Goal: Information Seeking & Learning: Learn about a topic

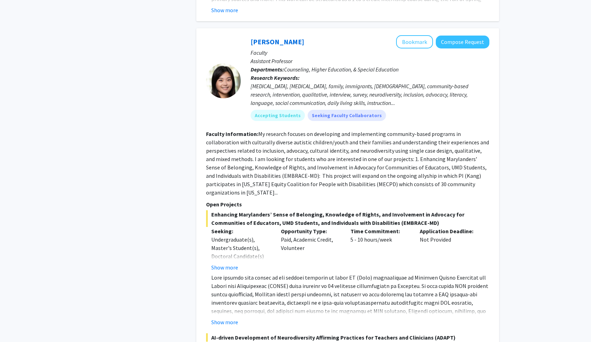
scroll to position [3120, 0]
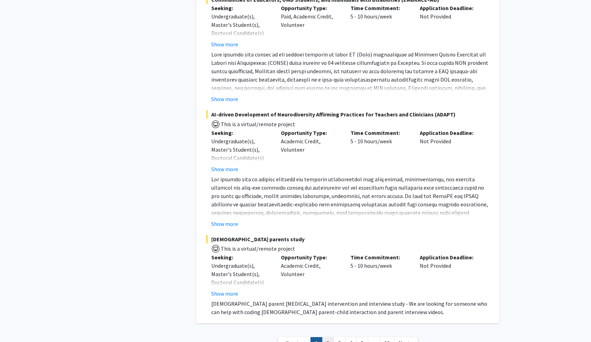
click at [328, 337] on link "2" at bounding box center [328, 343] width 12 height 12
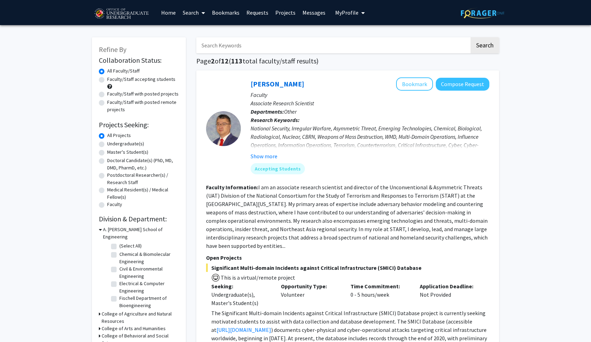
click at [107, 145] on label "Undergraduate(s)" at bounding box center [125, 143] width 37 height 7
click at [107, 145] on input "Undergraduate(s)" at bounding box center [109, 142] width 5 height 5
radio input "true"
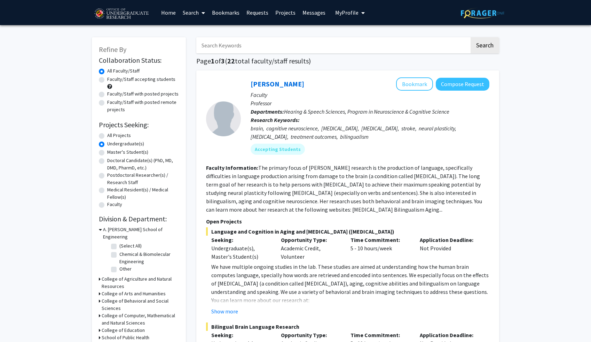
click at [242, 47] on input "Search Keywords" at bounding box center [332, 45] width 273 height 16
type input "womens"
click at [471, 37] on button "Search" at bounding box center [485, 45] width 29 height 16
radio input "true"
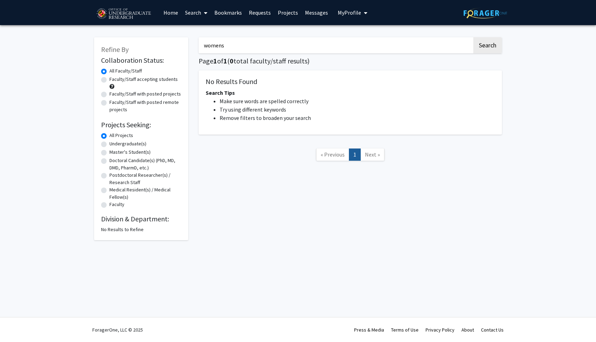
click at [272, 44] on input "womens" at bounding box center [335, 45] width 273 height 16
click at [473, 37] on button "Search" at bounding box center [487, 45] width 29 height 16
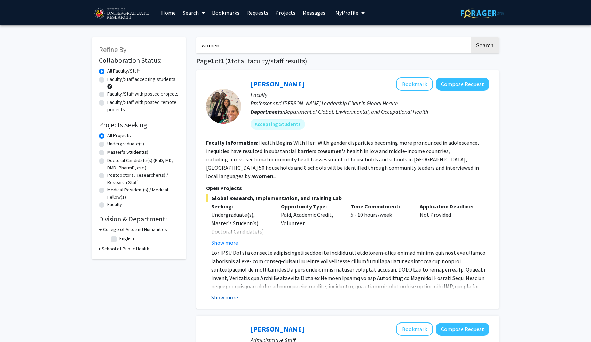
click at [226, 293] on button "Show more" at bounding box center [224, 297] width 27 height 8
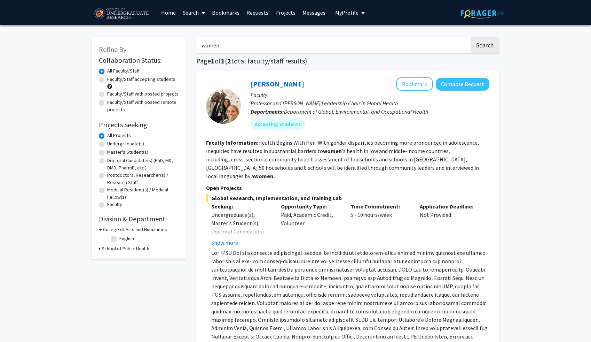
click at [293, 45] on input "women" at bounding box center [332, 45] width 273 height 16
click at [471, 37] on button "Search" at bounding box center [485, 45] width 29 height 16
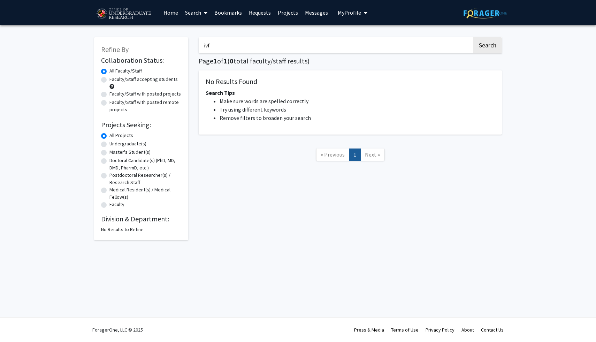
click at [279, 40] on input "ivf" at bounding box center [335, 45] width 273 height 16
click at [473, 37] on button "Search" at bounding box center [487, 45] width 29 height 16
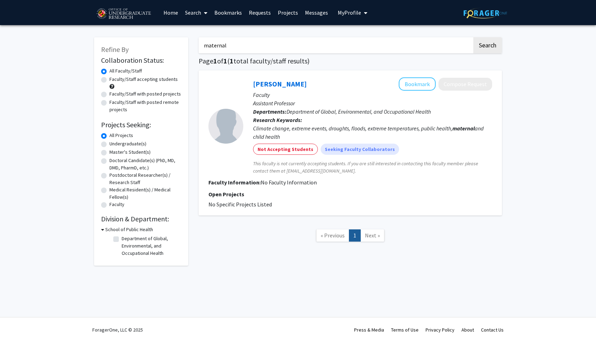
click at [275, 42] on input "maternal" at bounding box center [335, 45] width 273 height 16
type input "]"
click at [188, 238] on div "Refine By Collaboration Status: Collaboration Status All Faculty/Staff Collabor…" at bounding box center [141, 147] width 104 height 235
click at [107, 134] on div "All Projects" at bounding box center [141, 136] width 80 height 8
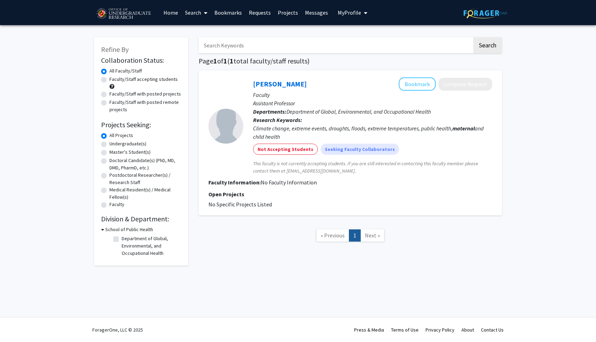
click at [109, 134] on label "All Projects" at bounding box center [121, 135] width 24 height 7
click at [109, 134] on input "All Projects" at bounding box center [111, 134] width 5 height 5
click at [333, 240] on link "« Previous" at bounding box center [332, 235] width 33 height 12
click at [288, 46] on input "maternal" at bounding box center [335, 45] width 273 height 16
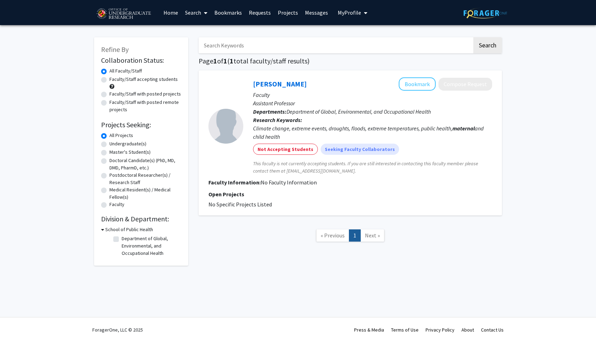
click at [473, 37] on button "Search" at bounding box center [487, 45] width 29 height 16
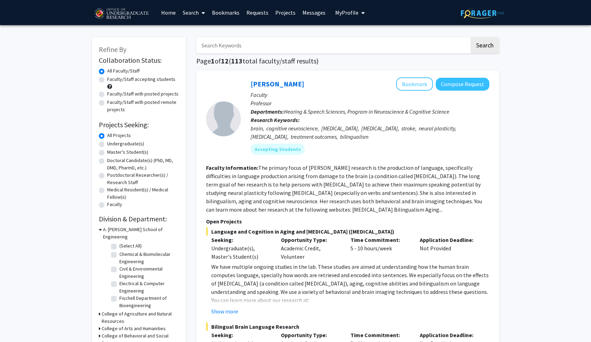
scroll to position [40, 0]
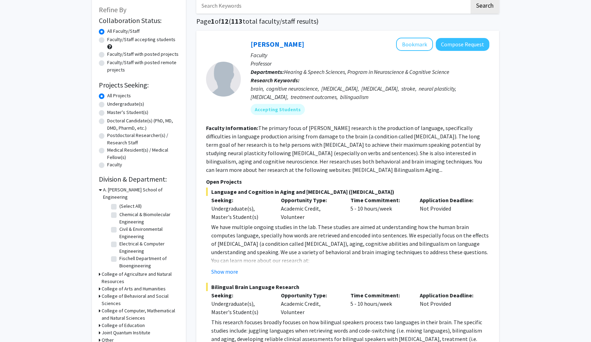
click at [107, 104] on label "Undergraduate(s)" at bounding box center [125, 103] width 37 height 7
click at [107, 104] on input "Undergraduate(s)" at bounding box center [109, 102] width 5 height 5
radio input "true"
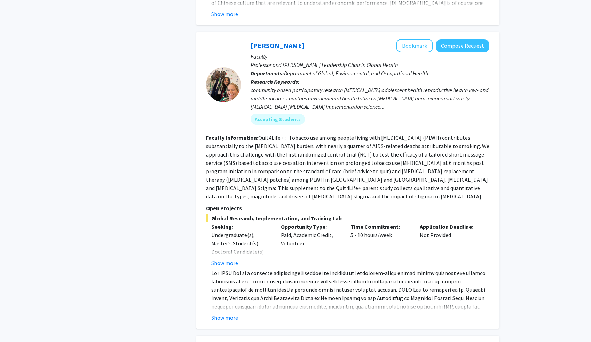
scroll to position [2201, 0]
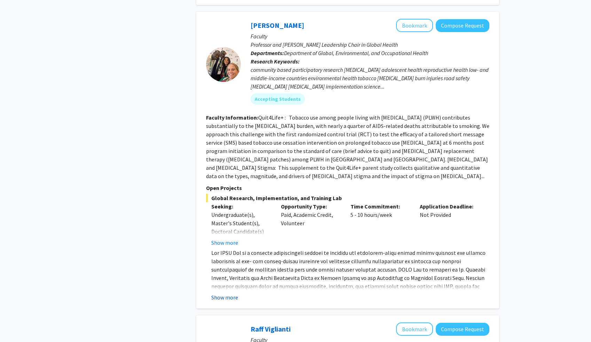
click at [228, 293] on button "Show more" at bounding box center [224, 297] width 27 height 8
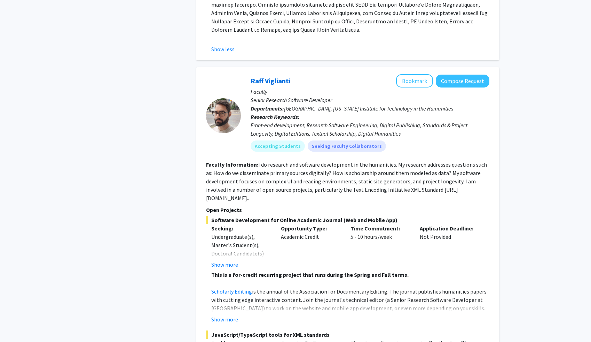
scroll to position [2517, 0]
